Goal: Task Accomplishment & Management: Complete application form

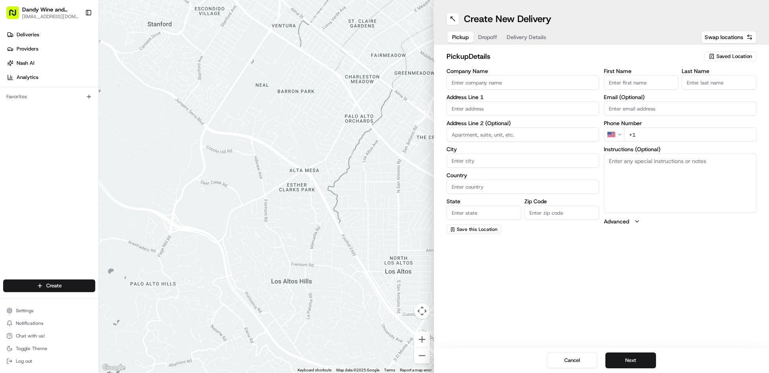
click at [487, 109] on input "text" at bounding box center [522, 109] width 152 height 14
click at [467, 229] on span "Save this Location" at bounding box center [477, 229] width 41 height 6
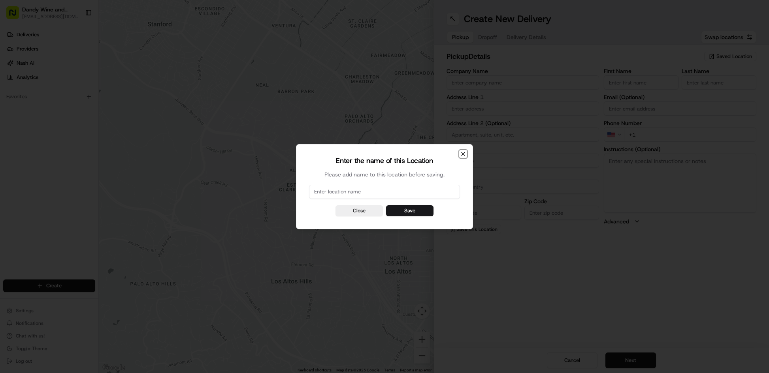
click at [461, 152] on icon "button" at bounding box center [463, 154] width 6 height 6
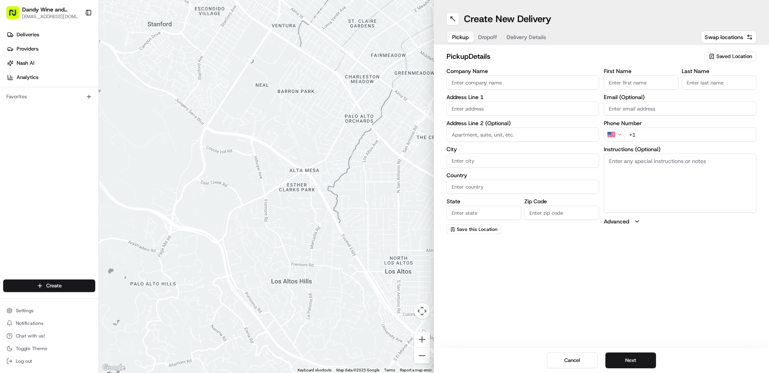
click at [723, 54] on span "Saved Location" at bounding box center [734, 56] width 36 height 7
click at [714, 95] on span "DANDY WINE & SPIRITS" at bounding box center [716, 97] width 97 height 7
type input "DANDY WINE & SPIRITS"
type input "[STREET_ADDRESS]"
type input "[GEOGRAPHIC_DATA]"
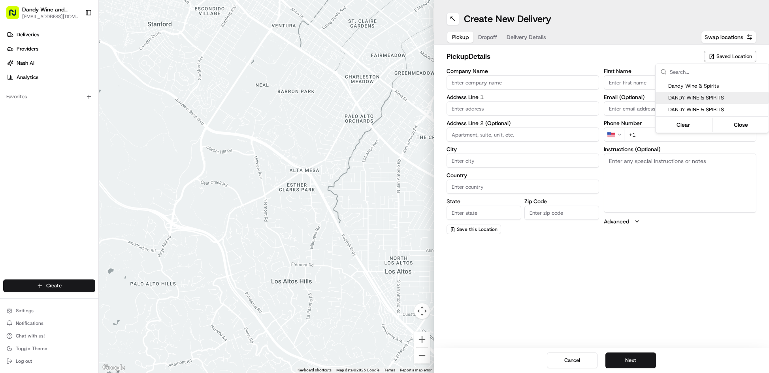
type input "US"
type input "NY"
type input "11249"
type input "Lily"
type input "Peachin"
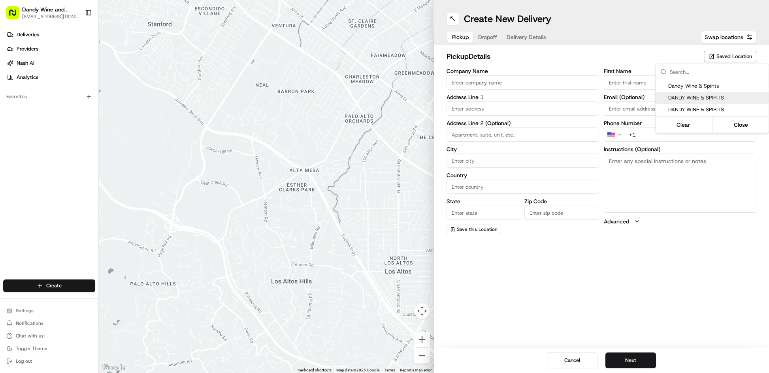
type input "[EMAIL_ADDRESS][DOMAIN_NAME]"
type input "[PHONE_NUMBER]"
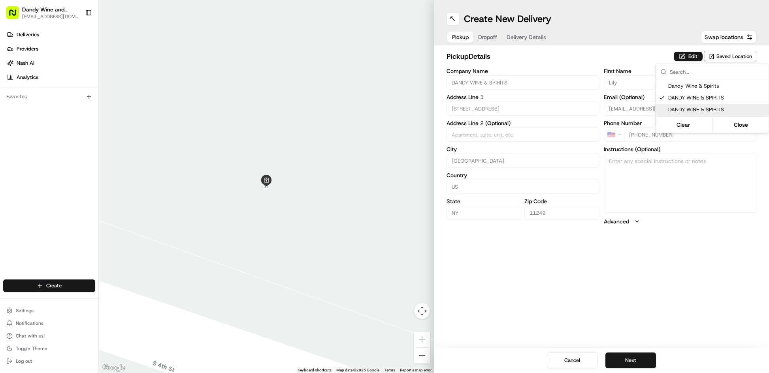
click at [630, 361] on html "Dandy Wine and Spirits [EMAIL_ADDRESS][DOMAIN_NAME] Toggle Sidebar Deliveries P…" at bounding box center [384, 186] width 769 height 373
click at [628, 360] on button "Next" at bounding box center [630, 361] width 51 height 16
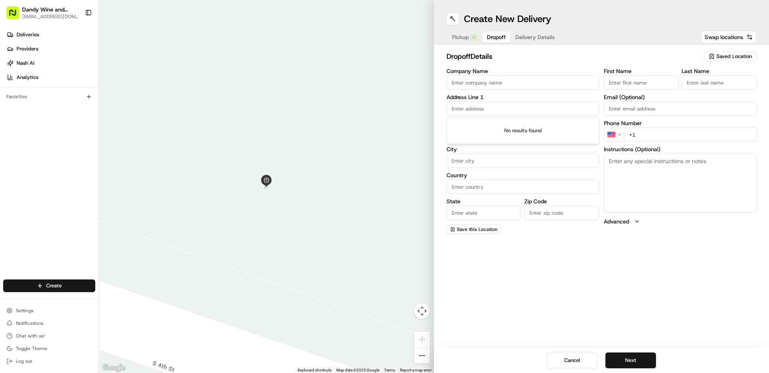
click at [493, 107] on input "text" at bounding box center [522, 109] width 152 height 14
paste input "[STREET_ADDRESS]"
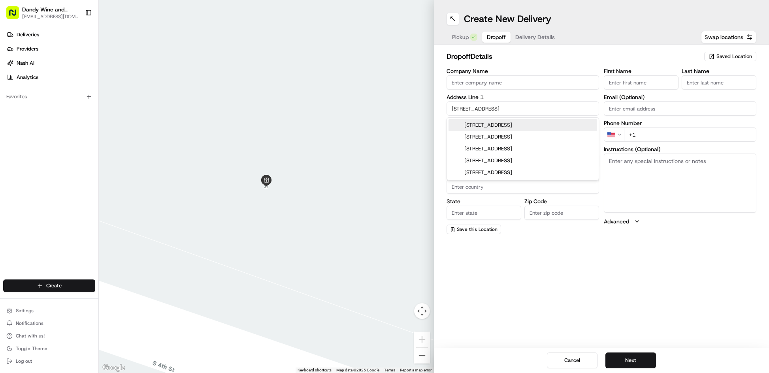
click at [524, 125] on div "[STREET_ADDRESS]" at bounding box center [522, 125] width 149 height 12
type input "[STREET_ADDRESS]"
type input "303"
type input "[GEOGRAPHIC_DATA]"
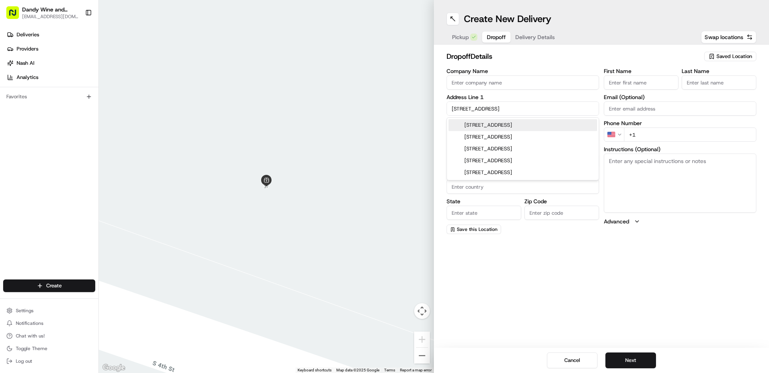
type input "NY"
type input "11249"
type input "[STREET_ADDRESS]"
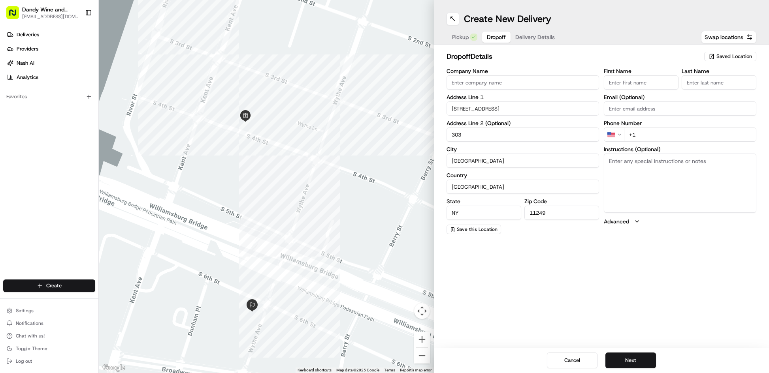
click at [487, 84] on input "Company Name" at bounding box center [522, 82] width 152 height 14
type input "[PERSON_NAME]"
click at [665, 132] on input "+1" at bounding box center [690, 135] width 132 height 14
paste input "[PHONE_NUMBER]"
type input "[PHONE_NUMBER]"
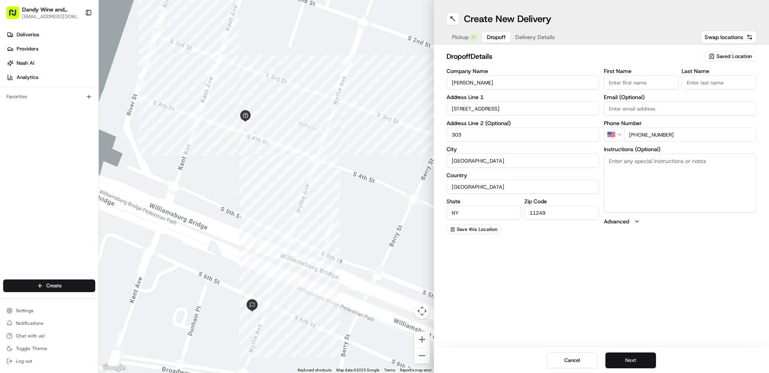
click at [627, 360] on button "Next" at bounding box center [630, 361] width 51 height 16
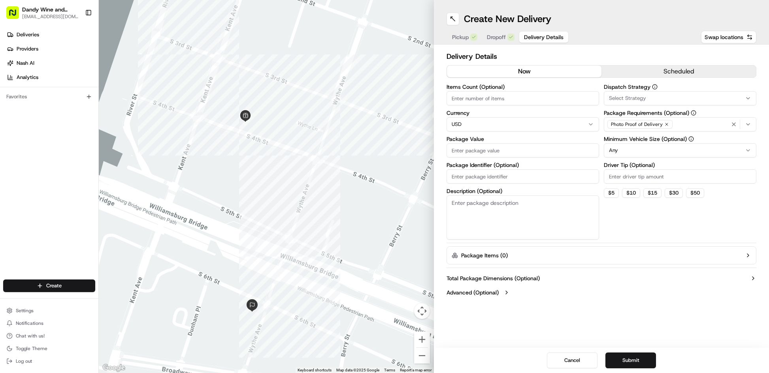
click at [478, 99] on input "Items Count (Optional)" at bounding box center [522, 98] width 152 height 14
type input "2"
click at [543, 149] on input "Package Value" at bounding box center [522, 150] width 152 height 14
type input "40"
click at [633, 361] on button "Submit" at bounding box center [630, 361] width 51 height 16
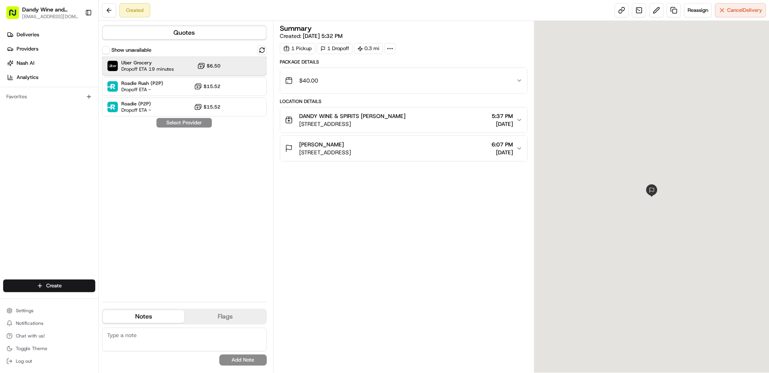
click at [230, 67] on div "Uber Grocery Dropoff ETA 19 minutes $6.50" at bounding box center [184, 65] width 165 height 19
click at [173, 122] on button "Assign Provider" at bounding box center [184, 122] width 56 height 9
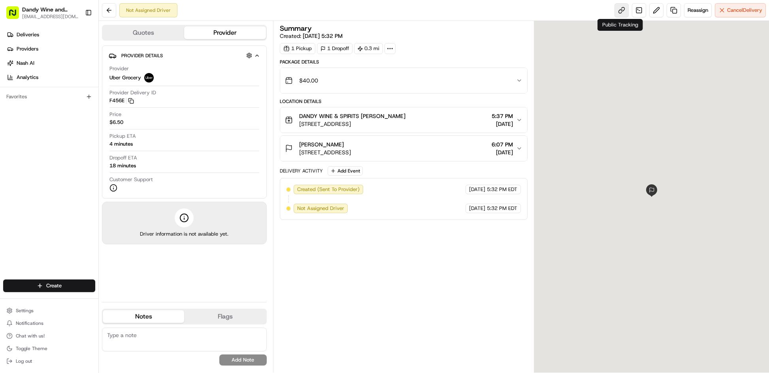
click at [622, 7] on link at bounding box center [621, 10] width 14 height 14
click at [154, 32] on button "Quotes" at bounding box center [143, 32] width 81 height 13
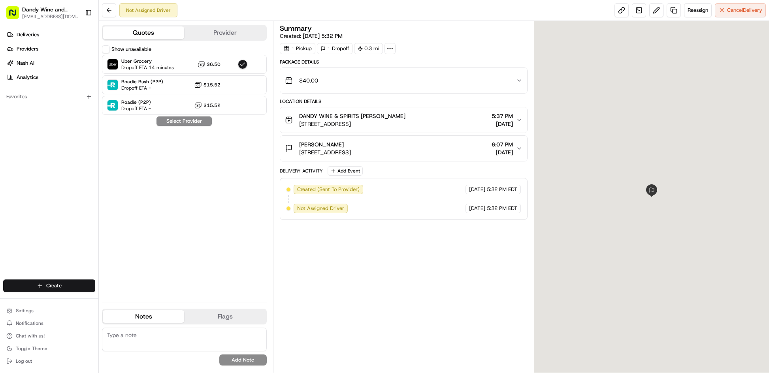
click at [245, 29] on button "Provider" at bounding box center [224, 32] width 81 height 13
